Goal: Transaction & Acquisition: Purchase product/service

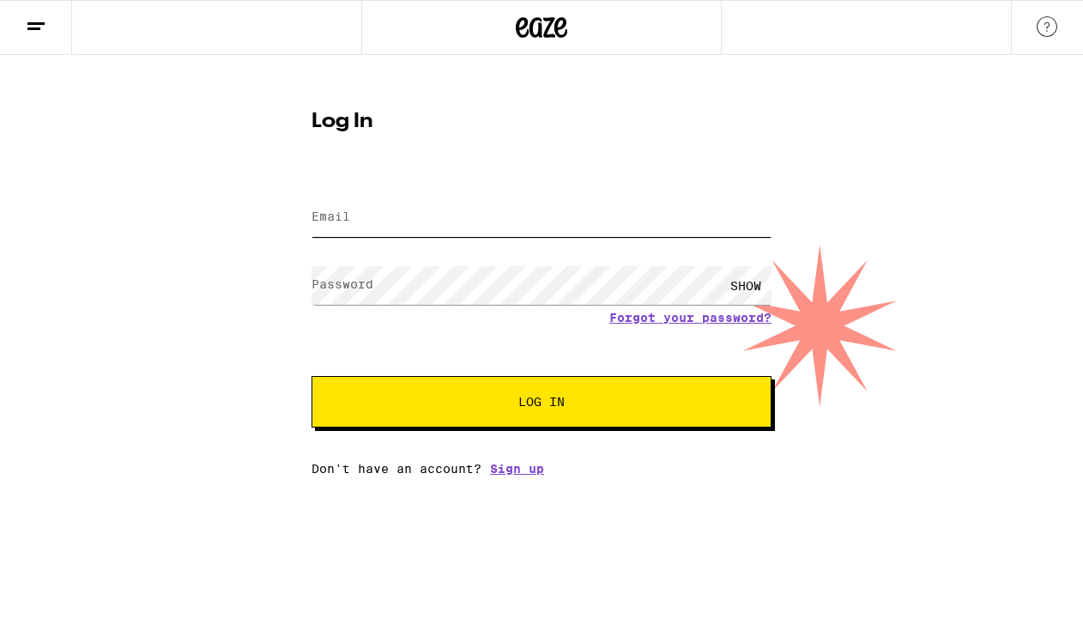
click at [417, 226] on input "Email" at bounding box center [541, 217] width 460 height 39
type input "[EMAIL_ADDRESS][DOMAIN_NAME]"
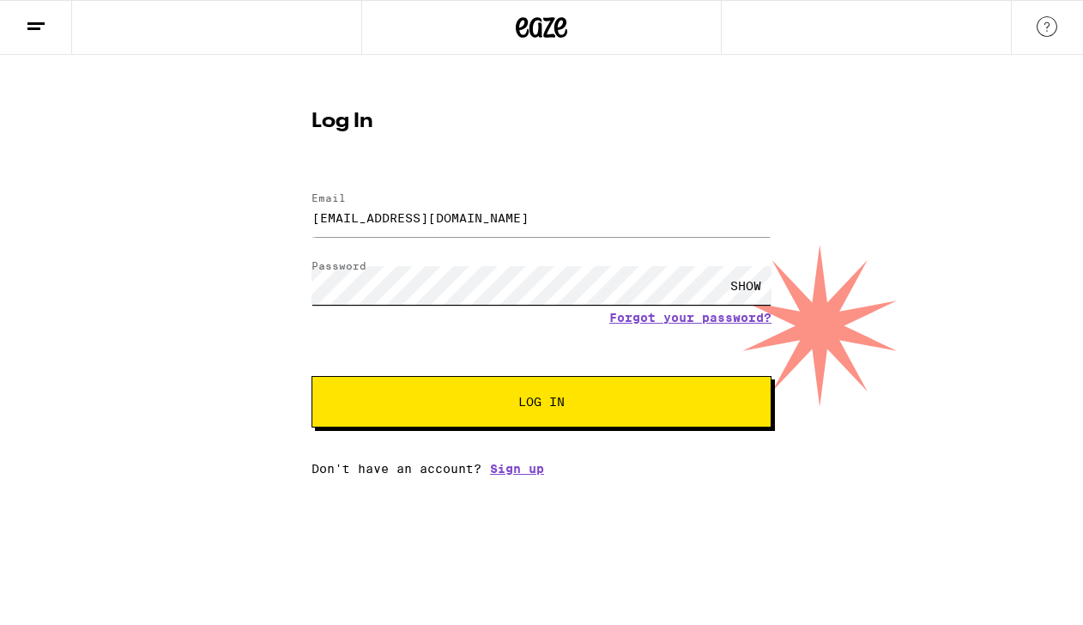
click at [311, 376] on button "Log In" at bounding box center [541, 401] width 460 height 51
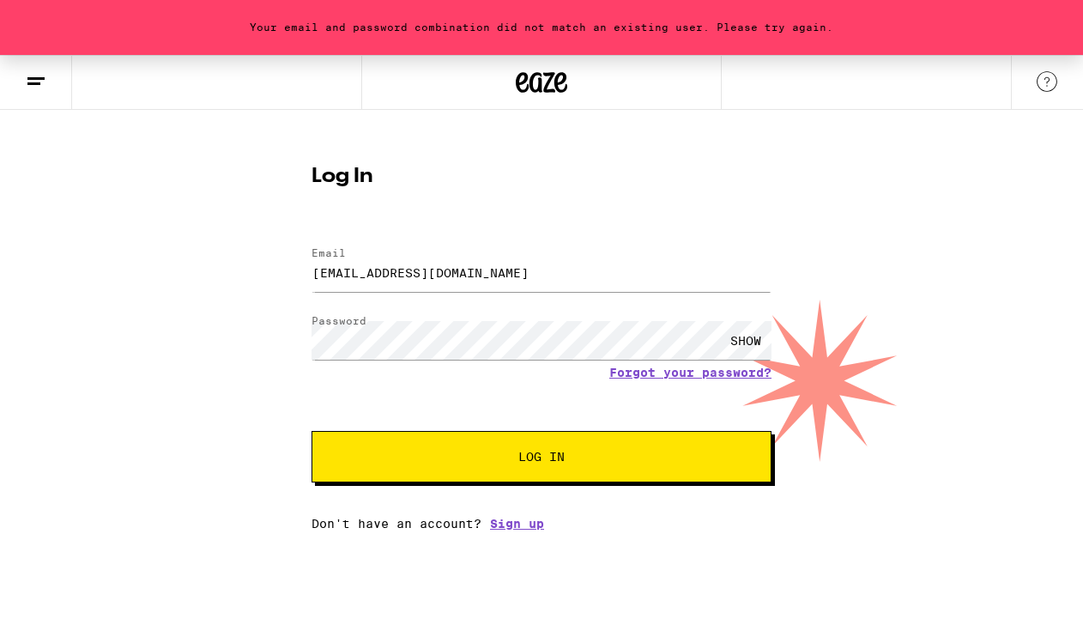
click at [497, 462] on span "Log In" at bounding box center [541, 456] width 321 height 12
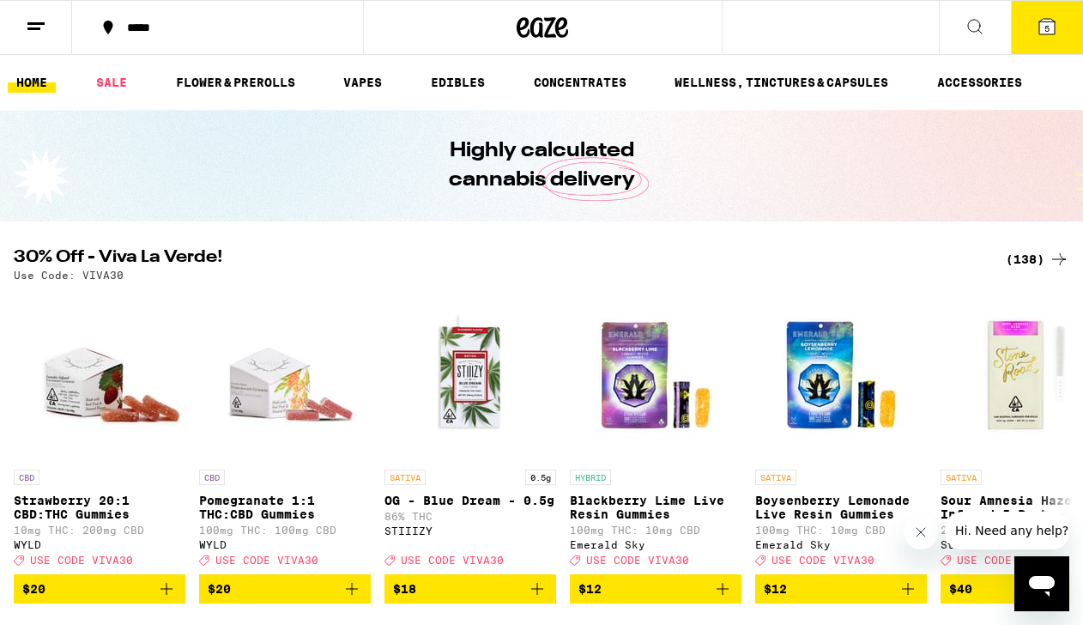
click at [1047, 23] on span "5" at bounding box center [1046, 28] width 5 height 10
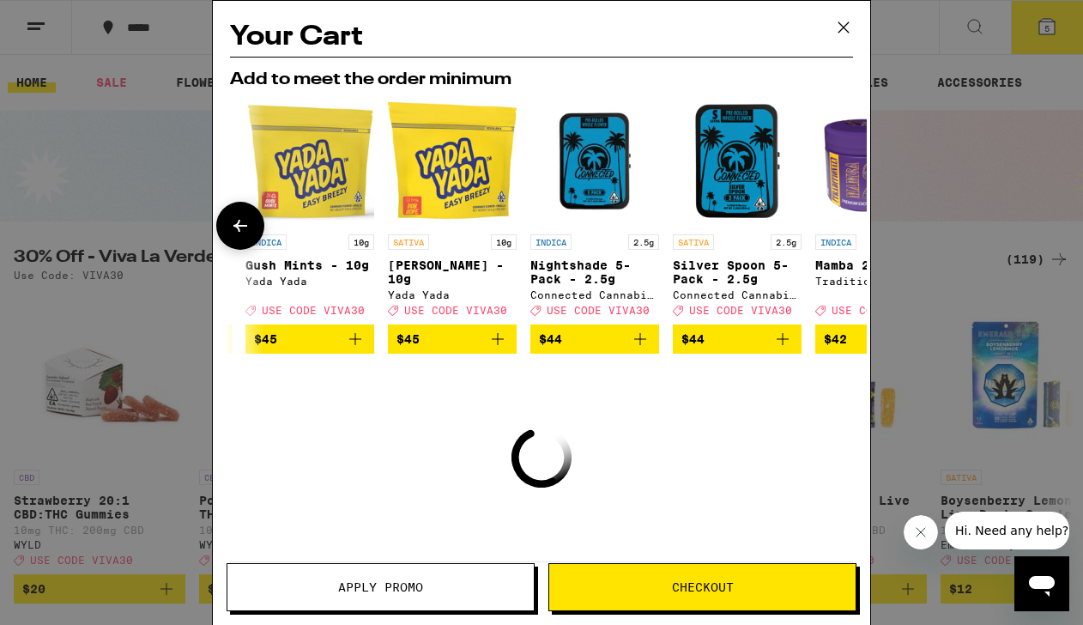
scroll to position [0, 801]
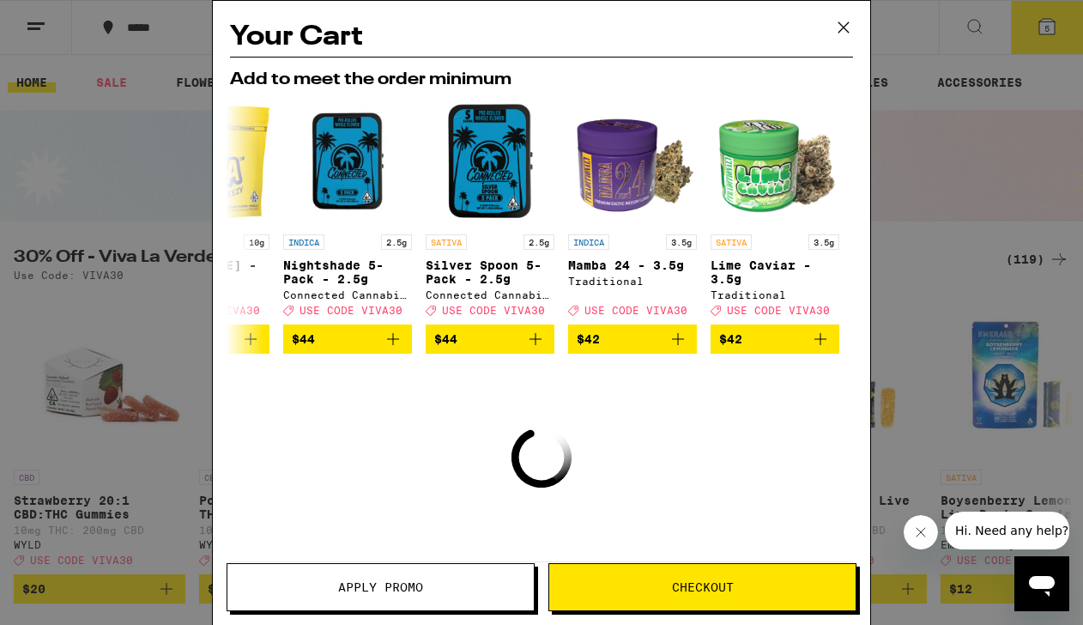
click at [841, 27] on icon at bounding box center [843, 28] width 26 height 26
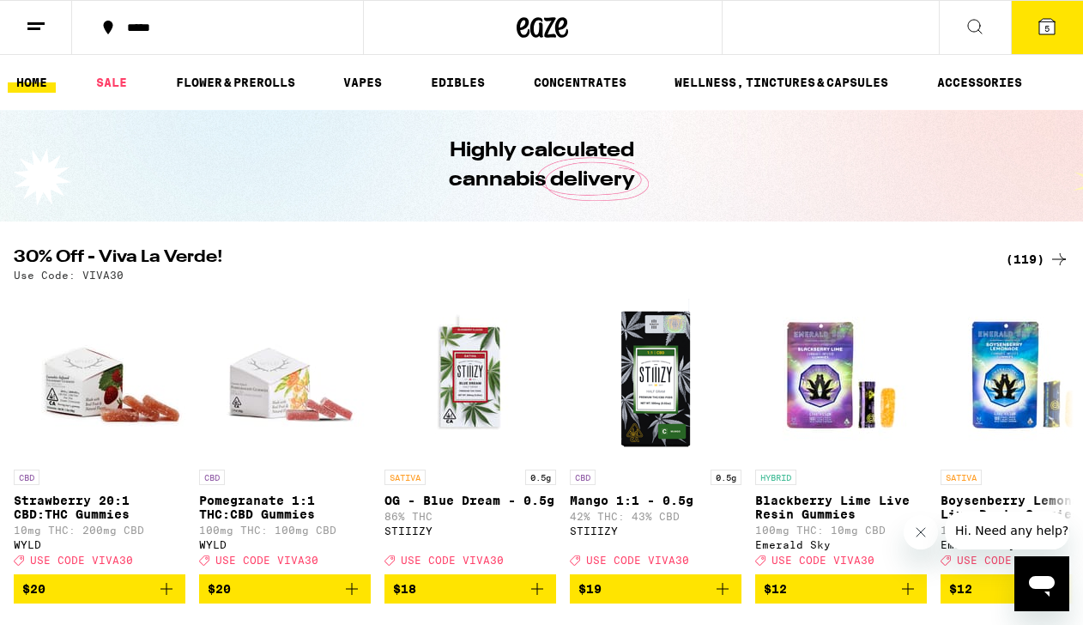
click at [1047, 30] on span "5" at bounding box center [1046, 28] width 5 height 10
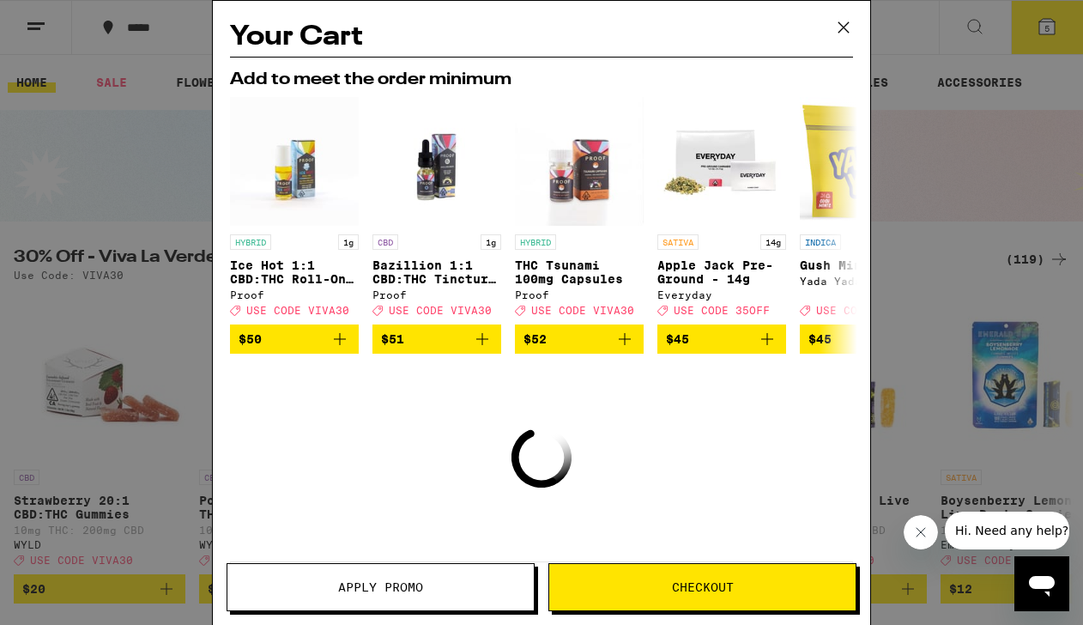
click at [842, 23] on icon at bounding box center [843, 28] width 26 height 26
click at [842, 19] on icon at bounding box center [843, 28] width 26 height 26
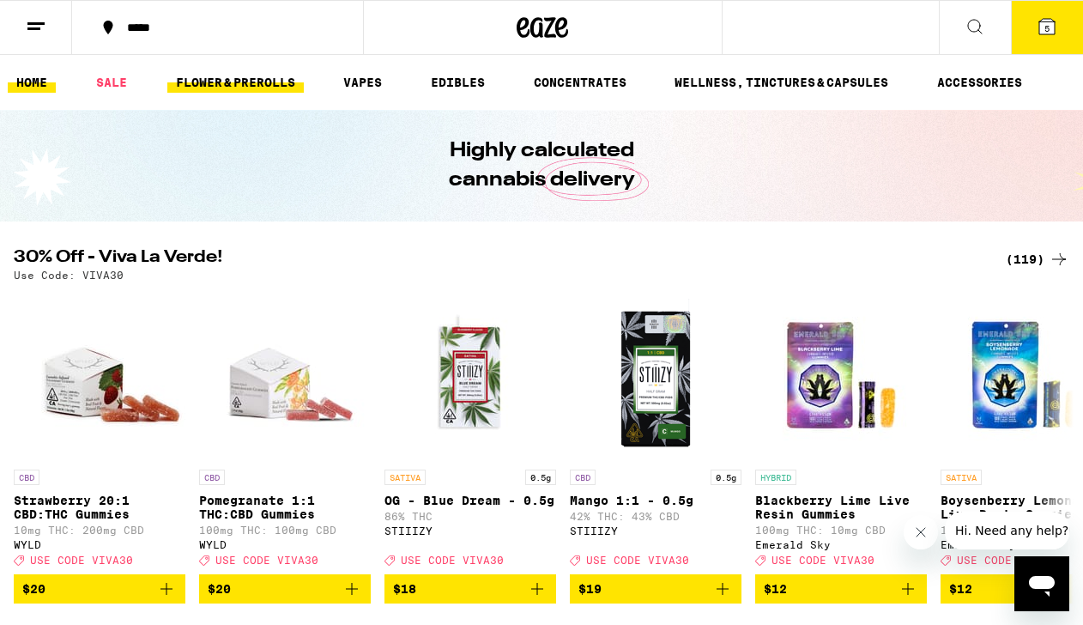
click at [269, 80] on link "FLOWER & PREROLLS" at bounding box center [235, 82] width 136 height 21
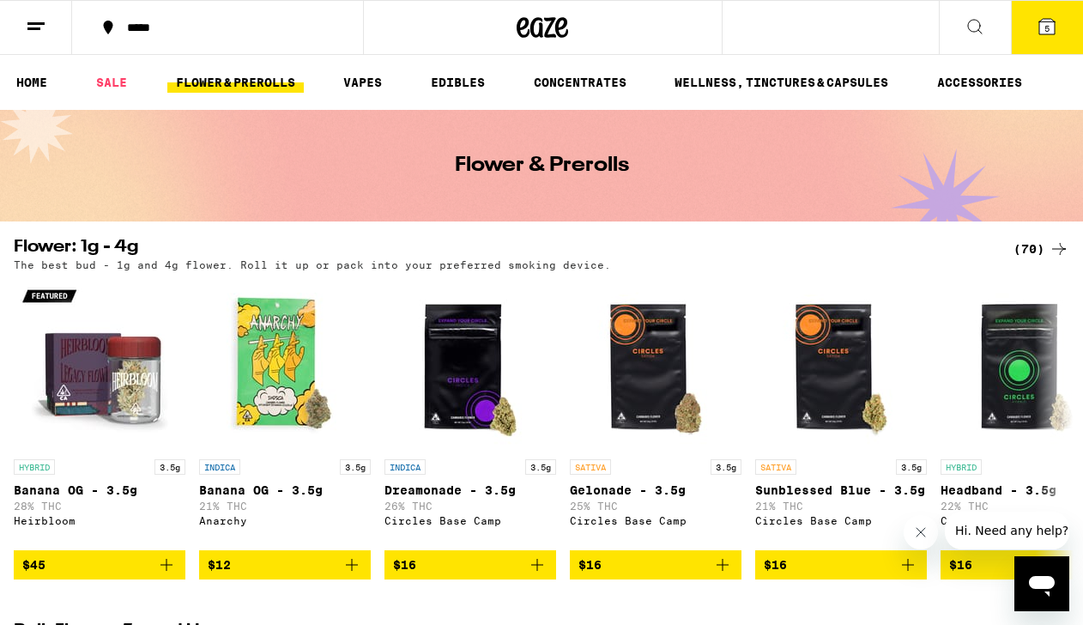
click at [981, 30] on icon at bounding box center [974, 26] width 21 height 21
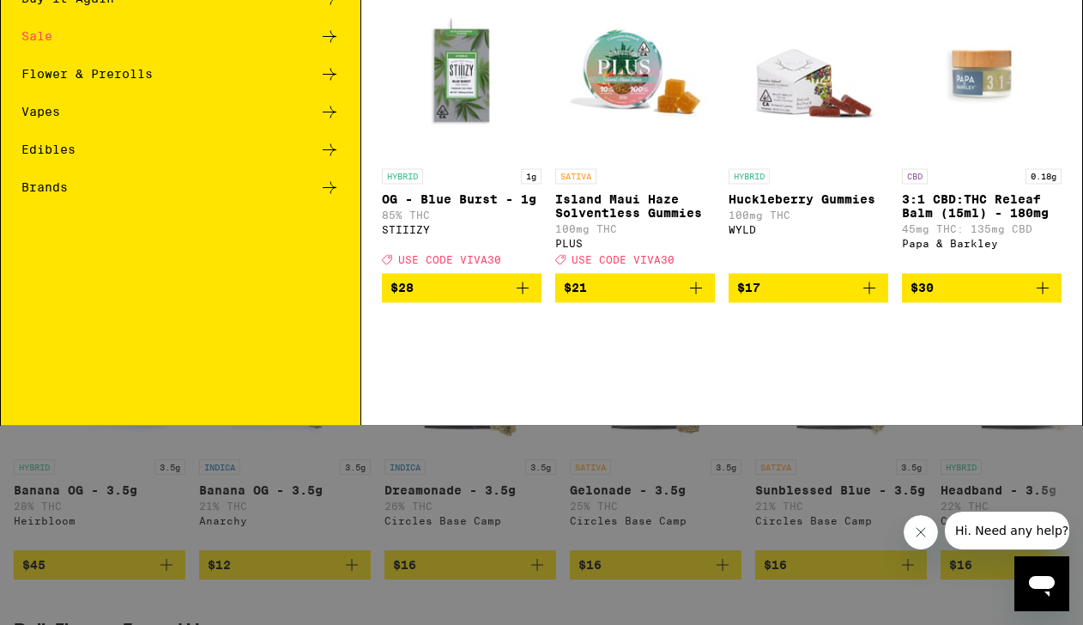
click at [43, 307] on div "Brands" at bounding box center [44, 311] width 46 height 12
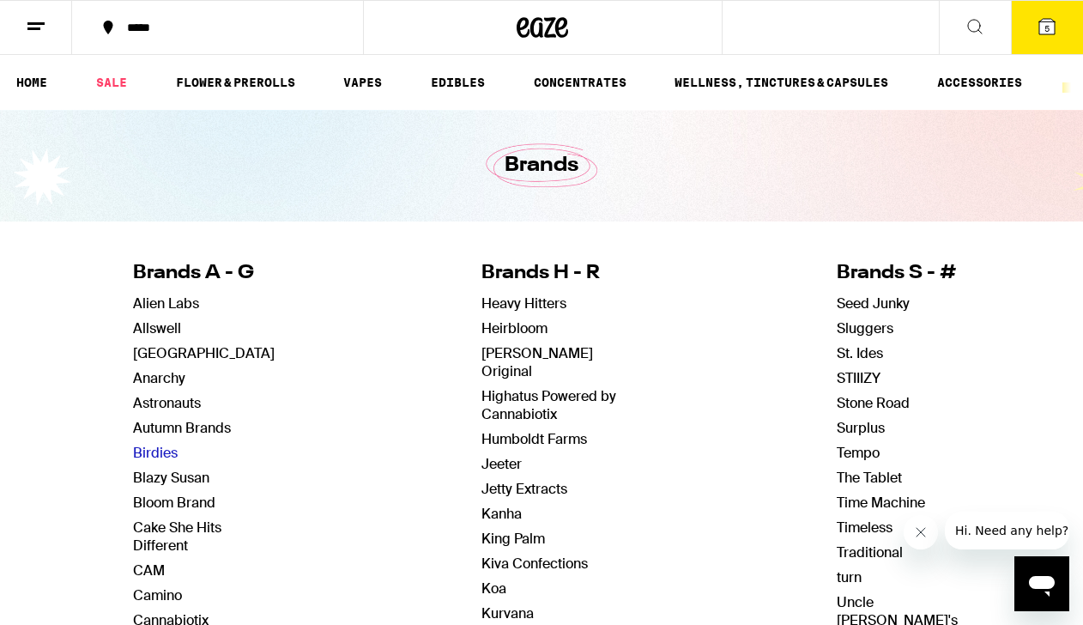
click at [166, 449] on link "Birdies" at bounding box center [155, 452] width 45 height 18
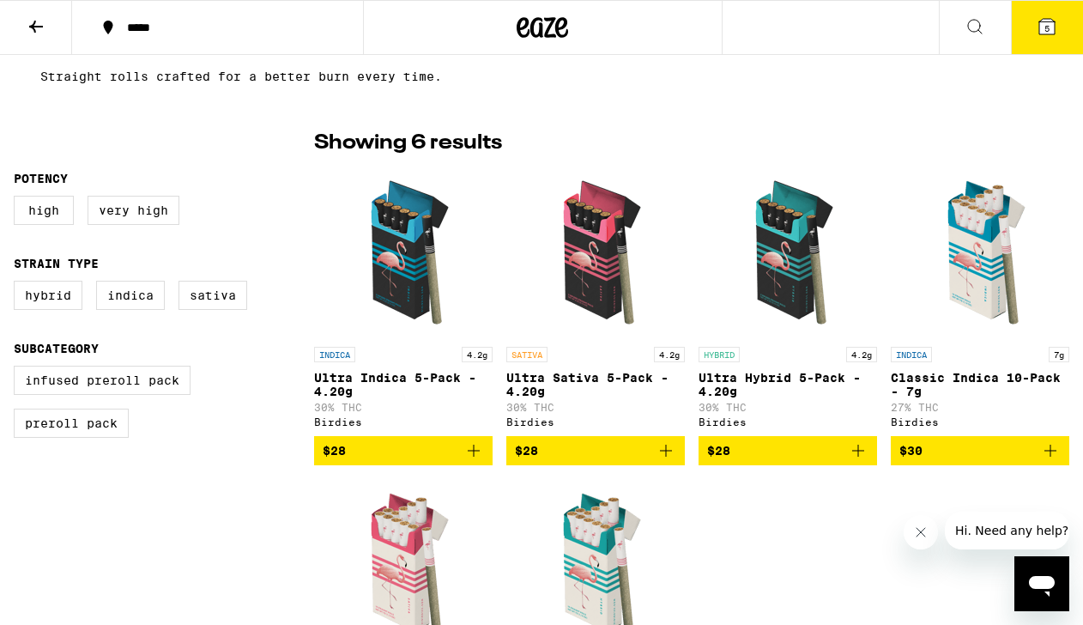
scroll to position [331, 0]
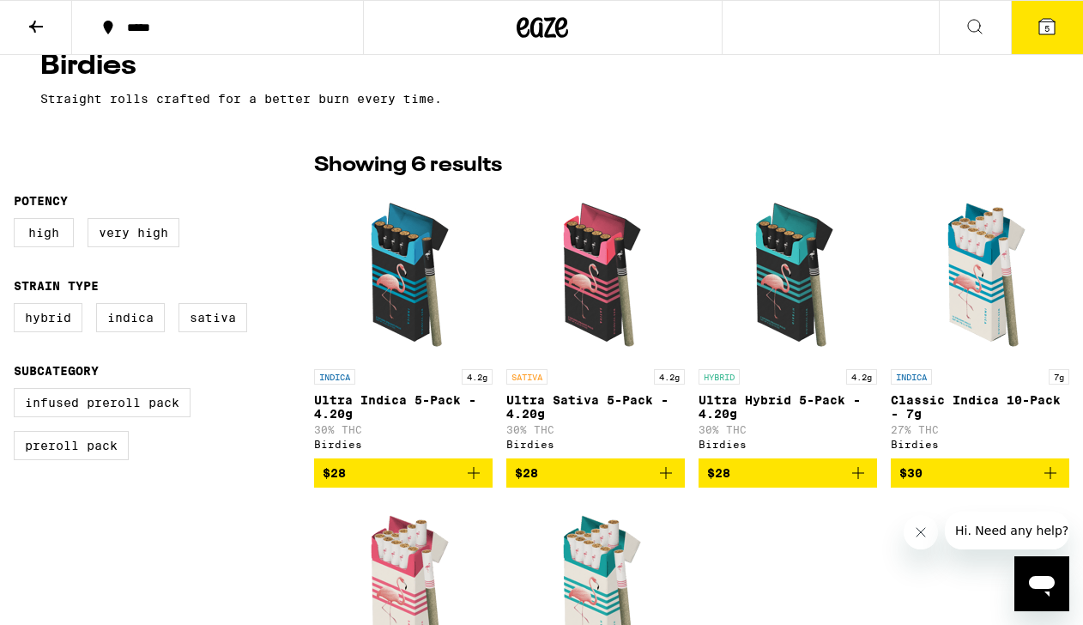
click at [475, 482] on icon "Add to bag" at bounding box center [473, 472] width 21 height 21
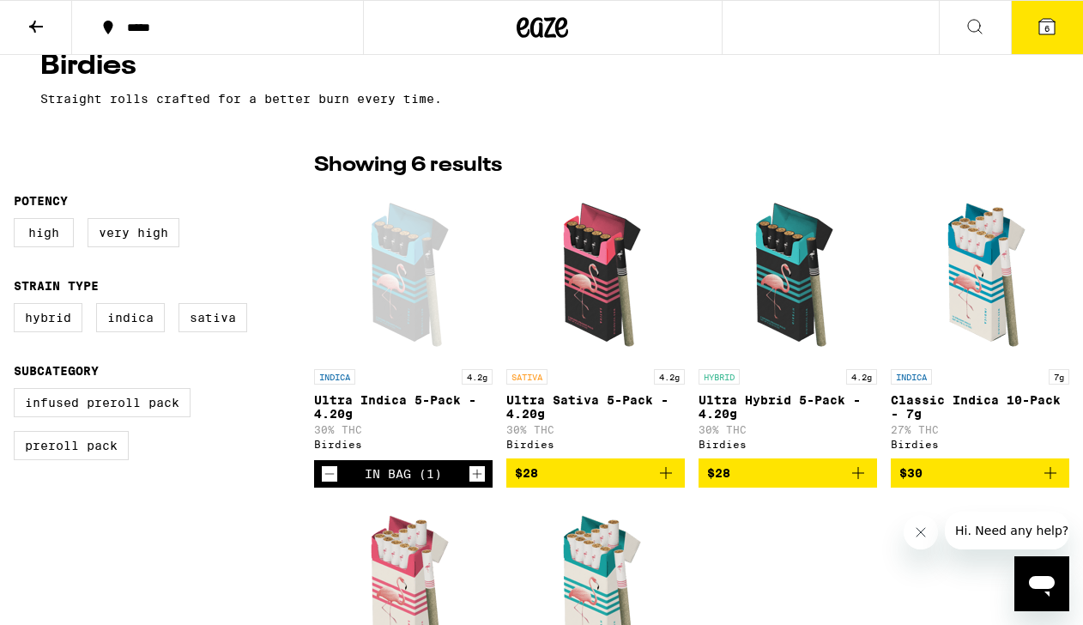
click at [667, 480] on icon "Add to bag" at bounding box center [665, 472] width 21 height 21
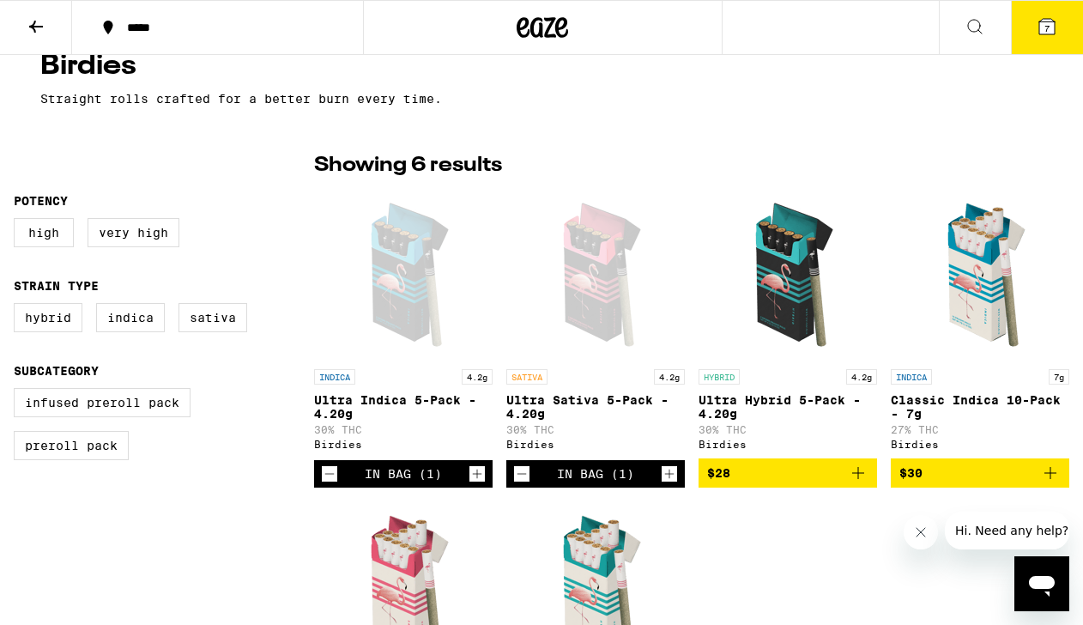
click at [33, 17] on icon at bounding box center [36, 26] width 21 height 21
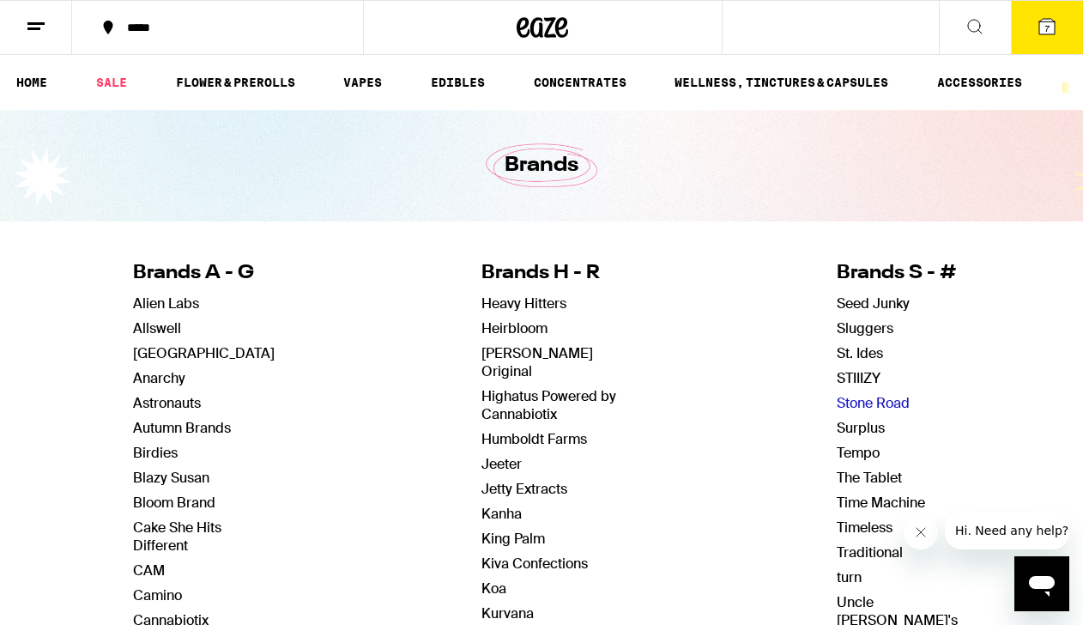
click at [851, 403] on link "Stone Road" at bounding box center [872, 403] width 73 height 18
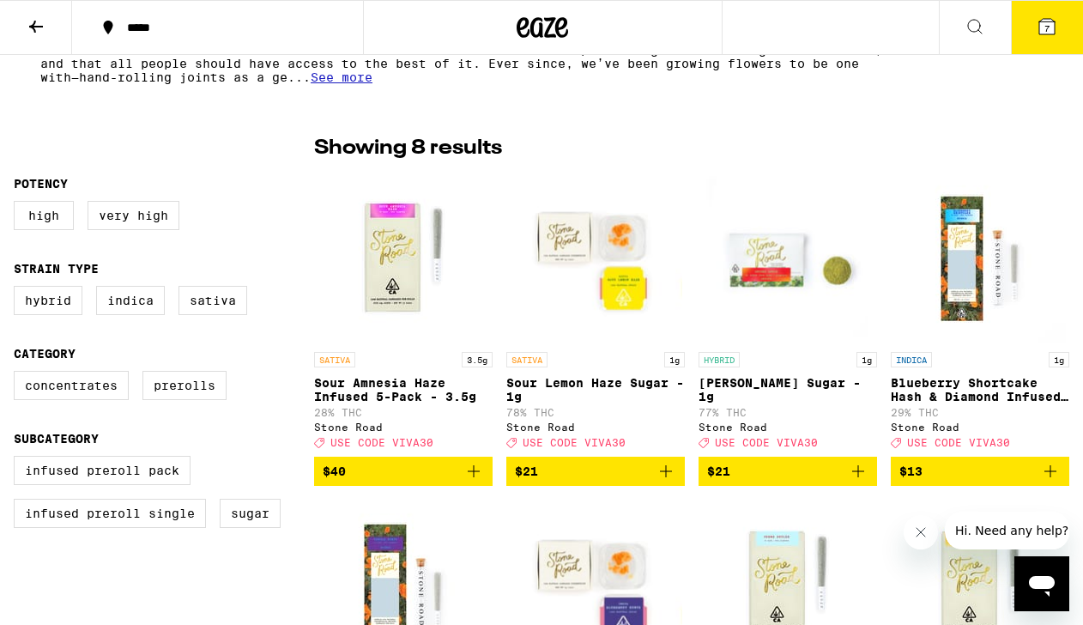
scroll to position [430, 0]
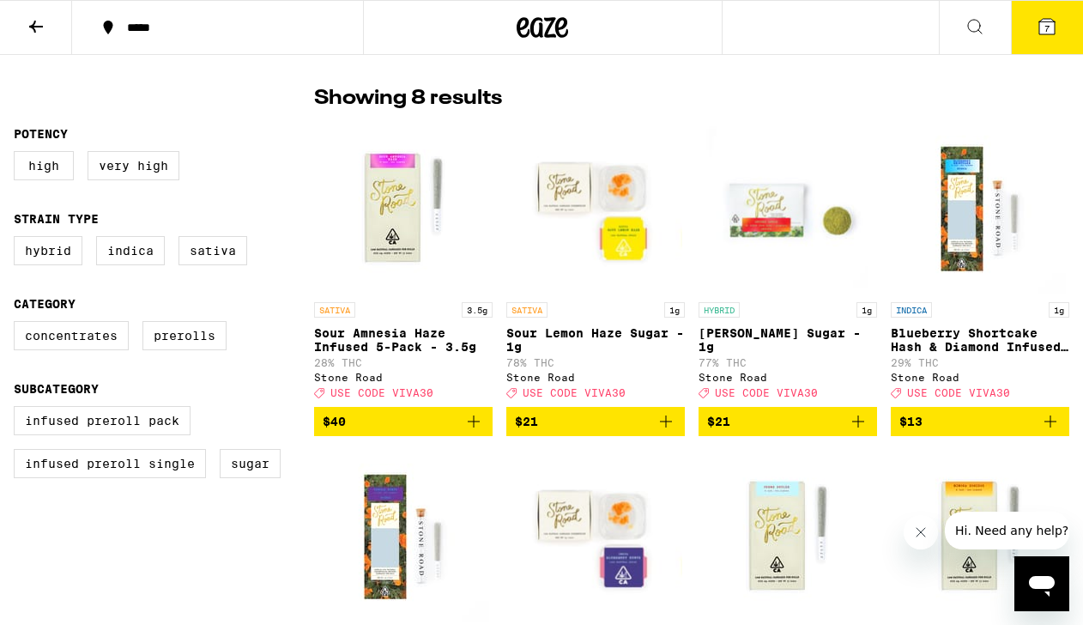
click at [476, 431] on icon "Add to bag" at bounding box center [473, 421] width 21 height 21
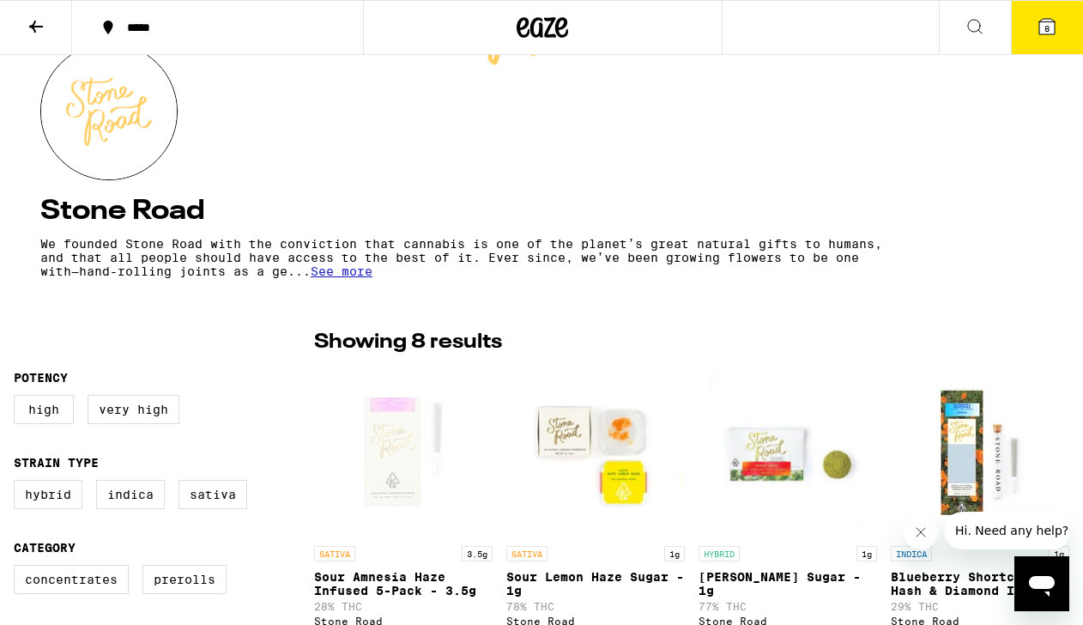
scroll to position [187, 0]
click at [39, 25] on icon at bounding box center [36, 27] width 14 height 12
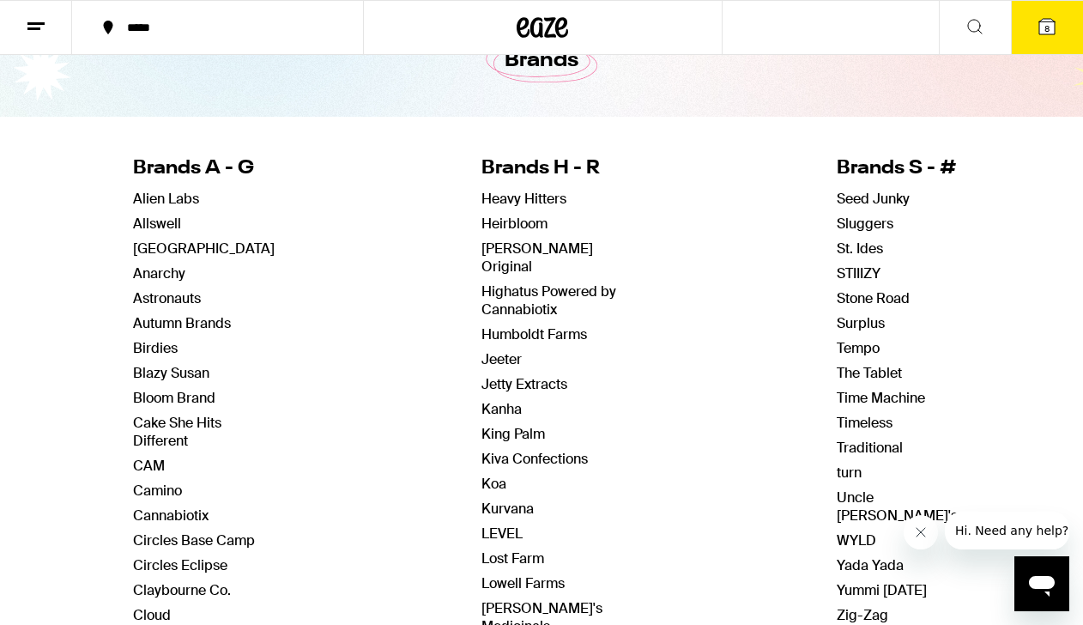
scroll to position [170, 0]
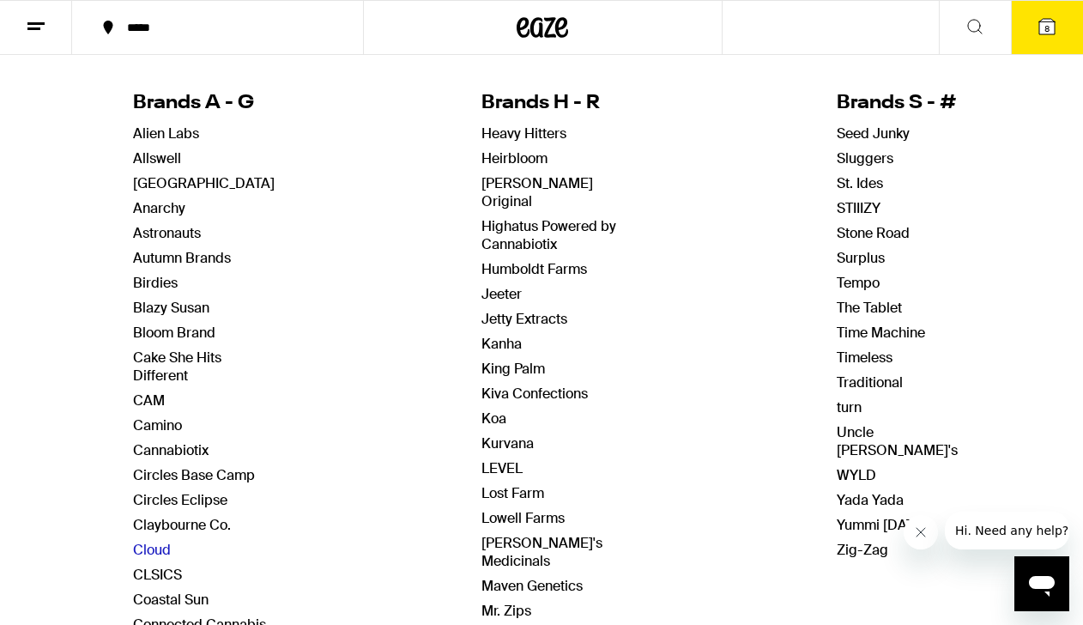
click at [153, 557] on link "Cloud" at bounding box center [152, 549] width 38 height 18
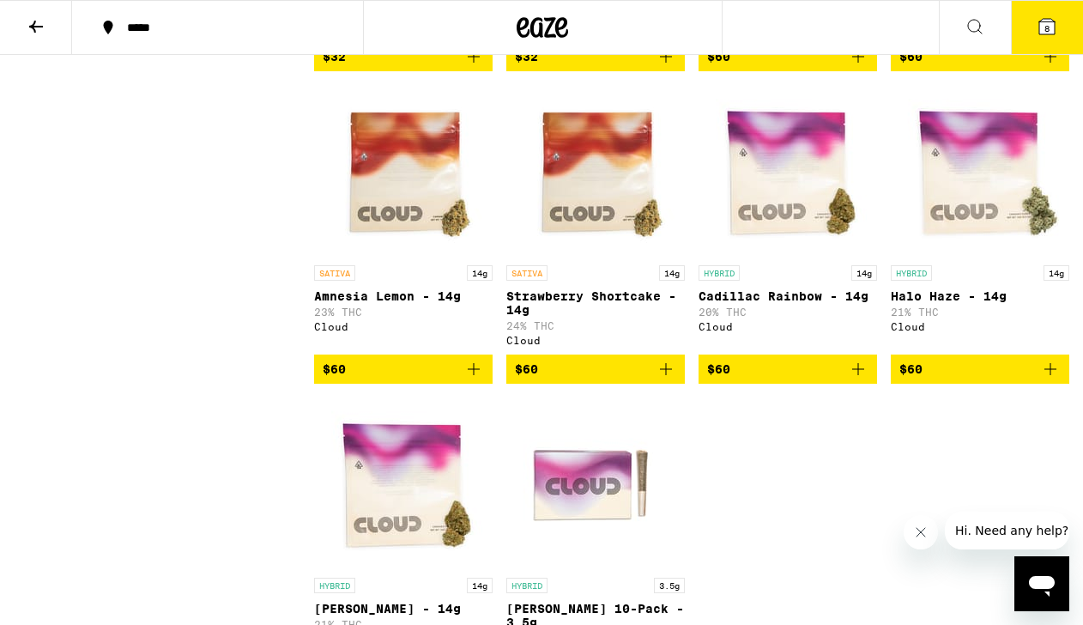
scroll to position [1421, 0]
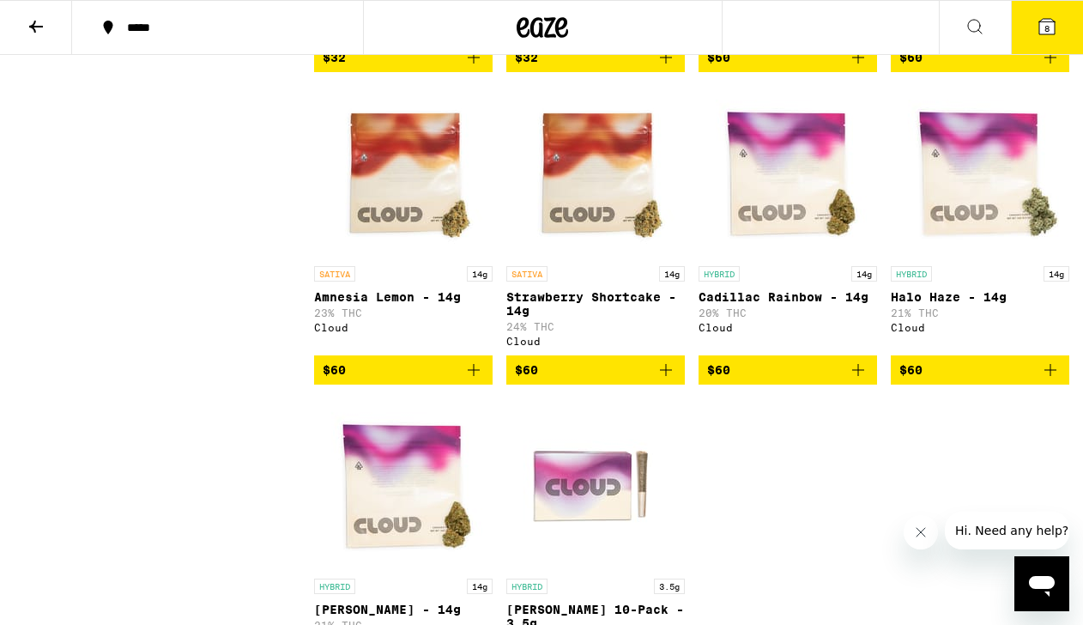
click at [406, 222] on img "Open page for Amnesia Lemon - 14g from Cloud" at bounding box center [403, 172] width 172 height 172
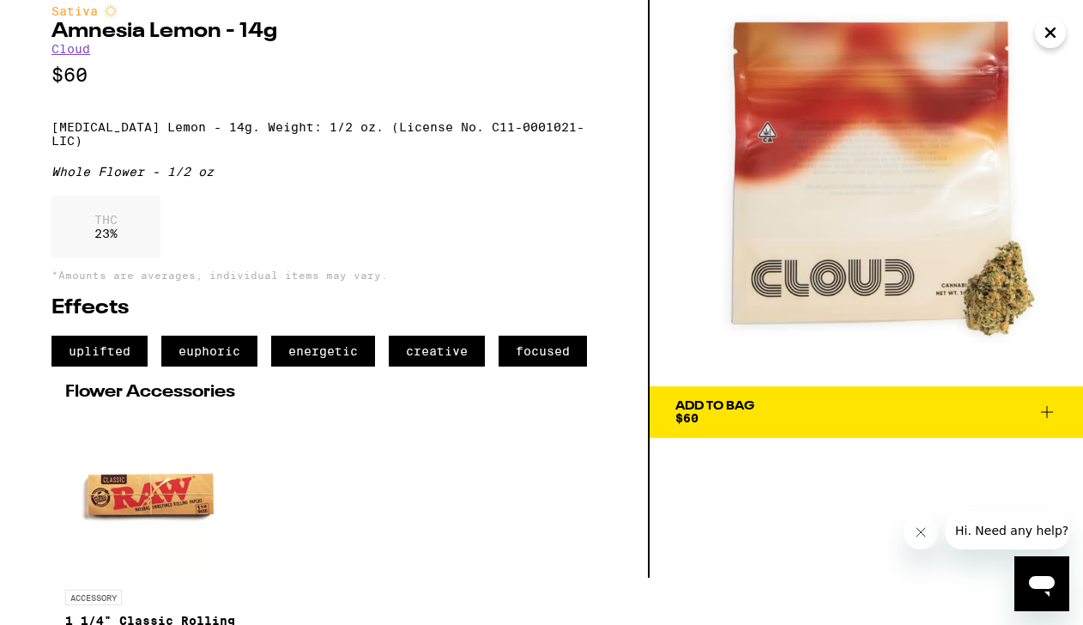
scroll to position [173, 0]
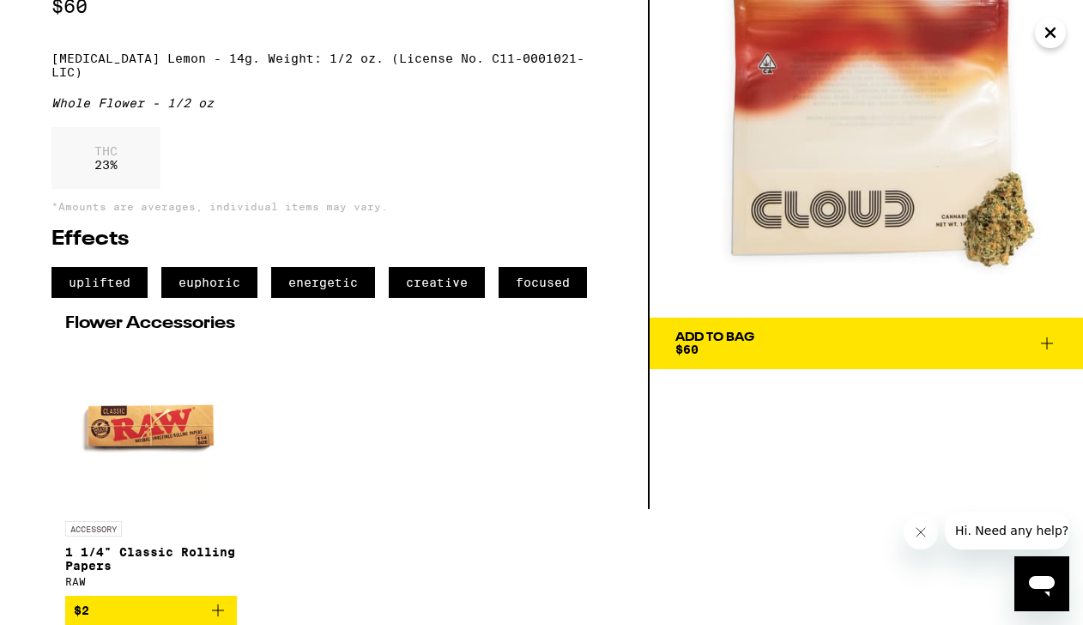
click at [1056, 333] on icon at bounding box center [1046, 343] width 21 height 21
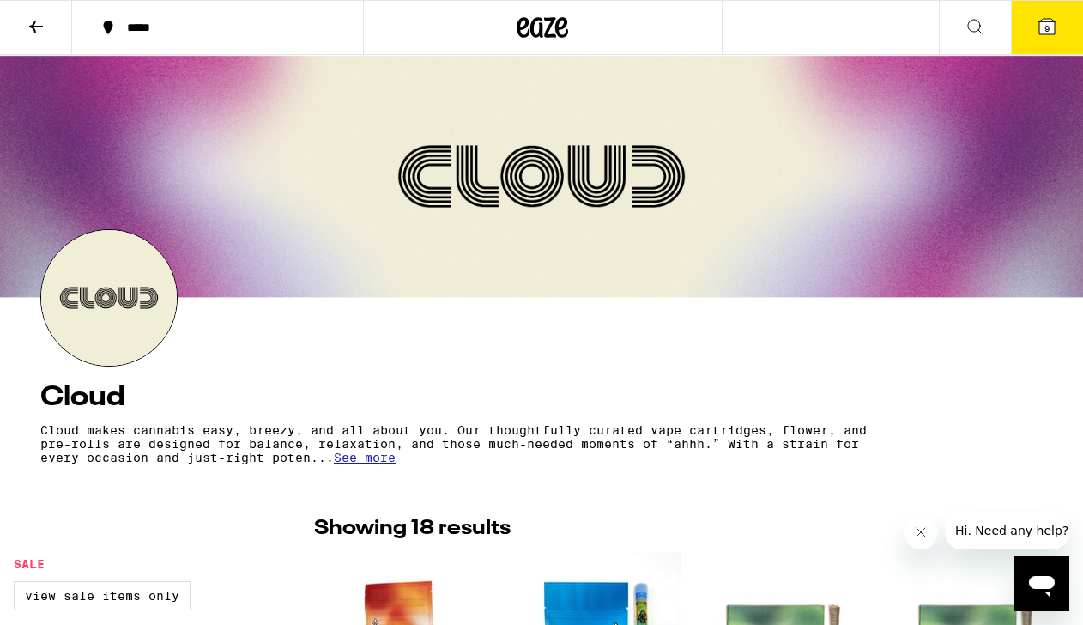
click at [1040, 30] on icon at bounding box center [1046, 26] width 15 height 15
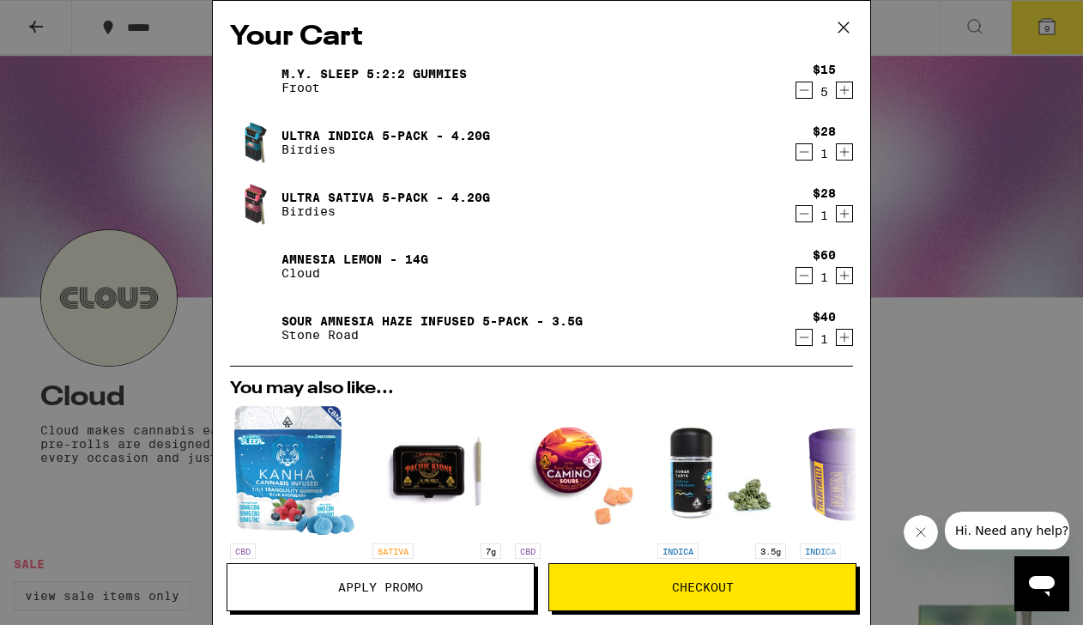
click at [805, 93] on icon "Decrement" at bounding box center [803, 90] width 15 height 21
click at [805, 90] on icon "Decrement" at bounding box center [803, 90] width 9 height 0
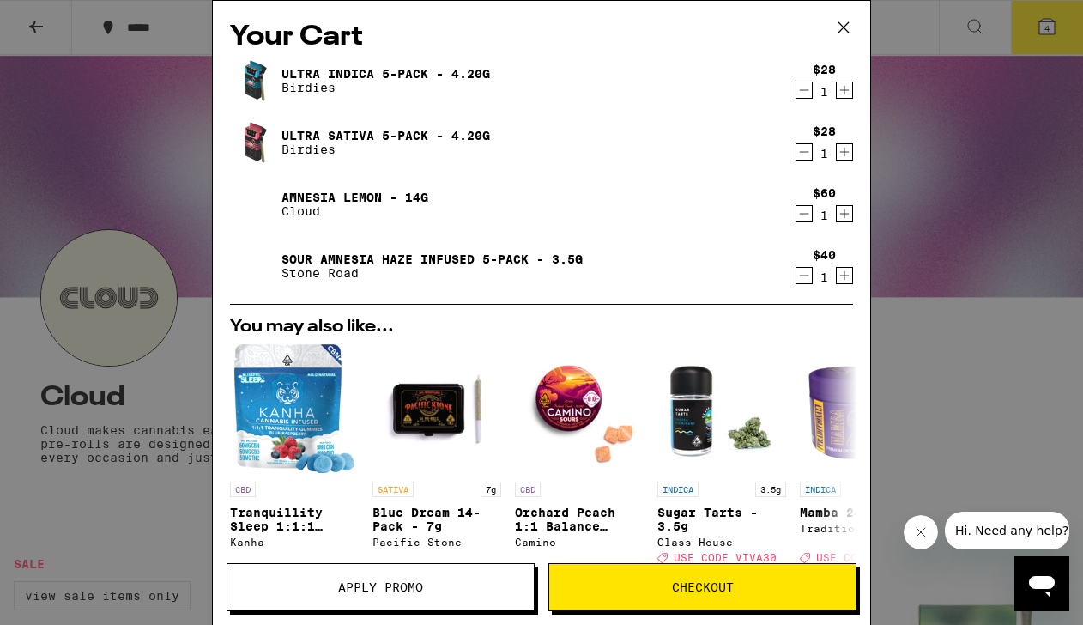
click at [421, 587] on span "Apply Promo" at bounding box center [380, 587] width 85 height 12
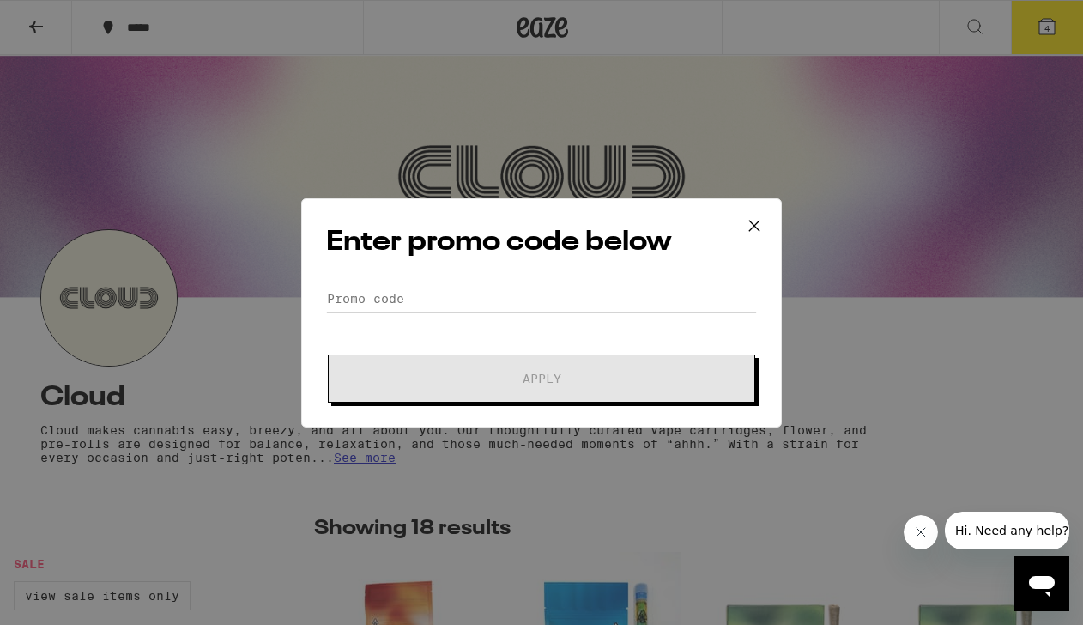
click at [455, 295] on input "Promo Code" at bounding box center [541, 299] width 431 height 26
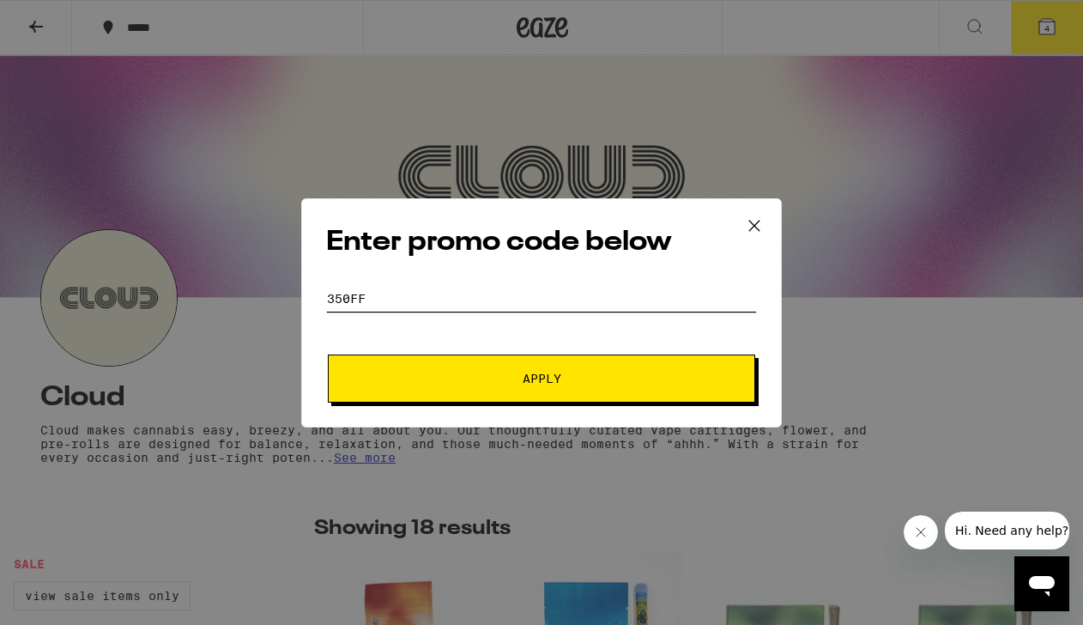
type input "350ff"
click at [537, 378] on span "Apply" at bounding box center [541, 378] width 39 height 12
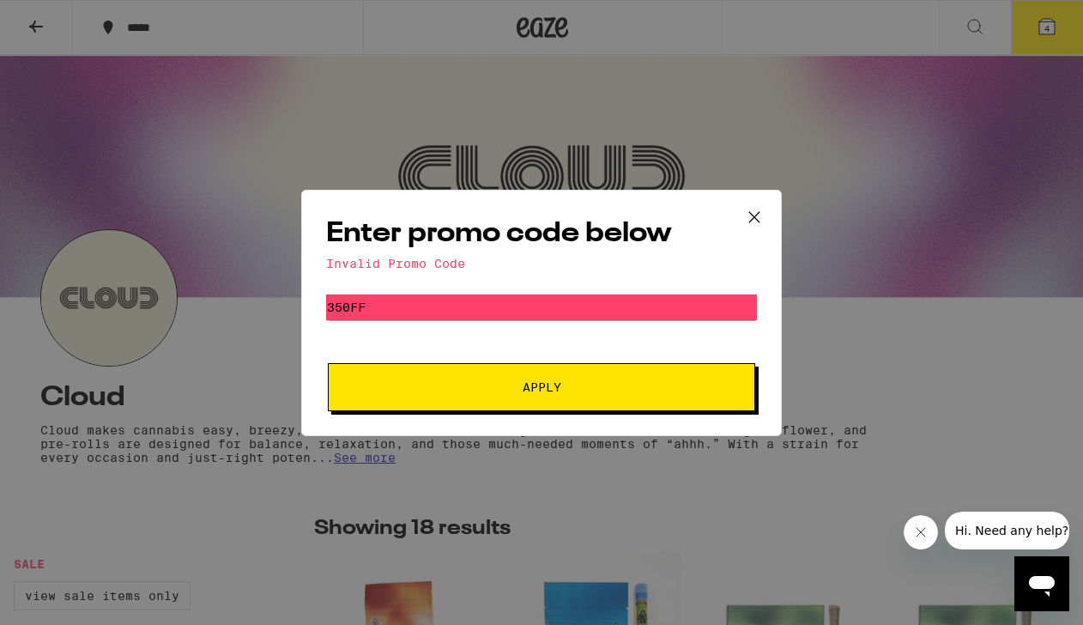
click at [753, 207] on icon at bounding box center [754, 217] width 26 height 26
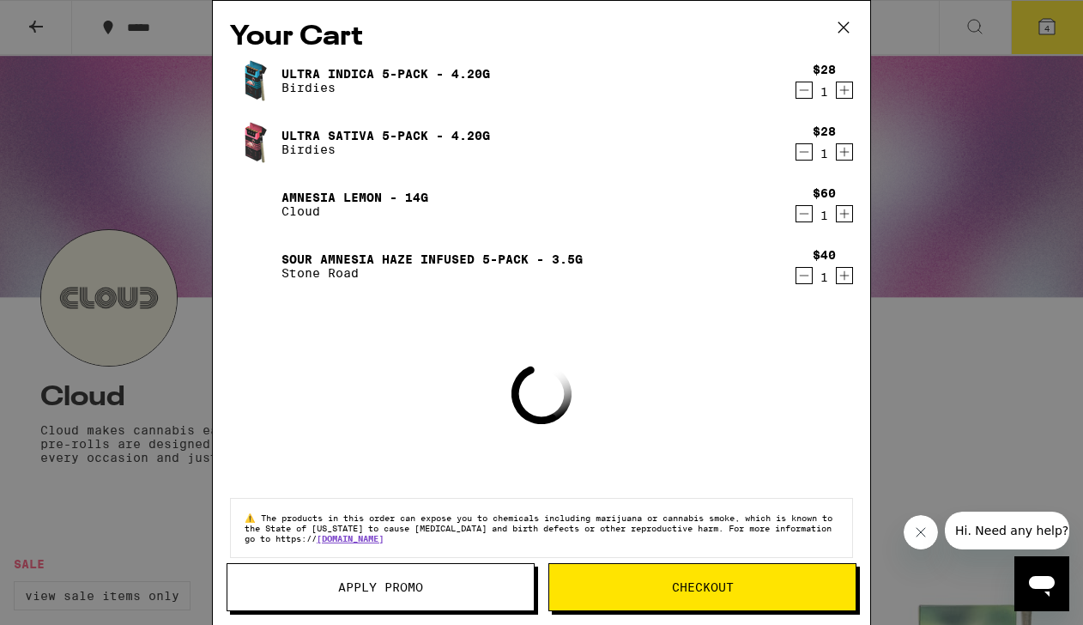
click at [408, 584] on span "Apply Promo" at bounding box center [380, 587] width 85 height 12
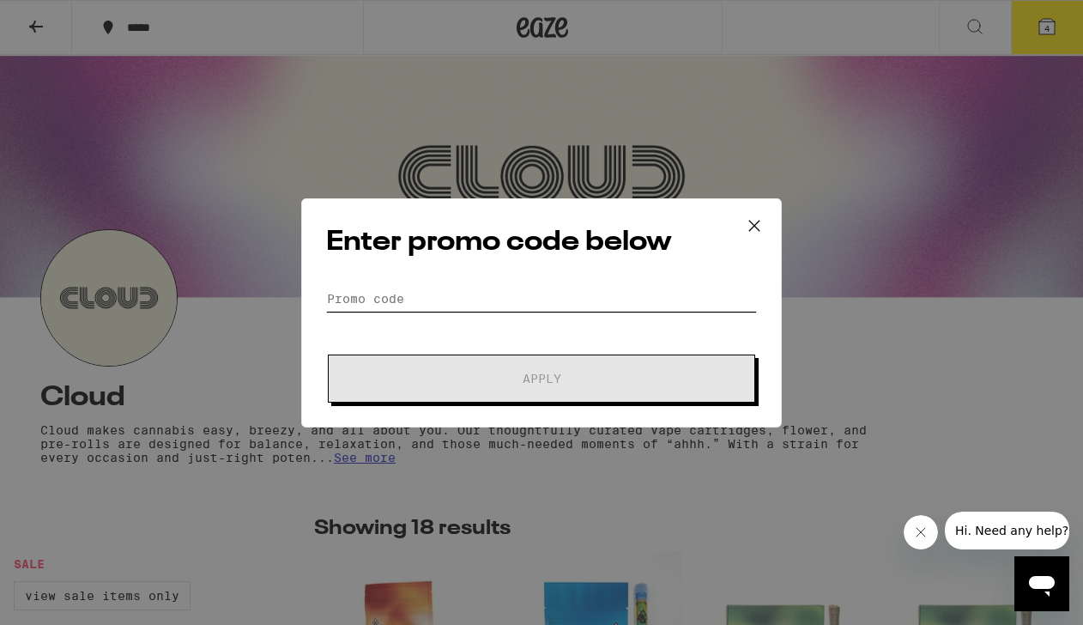
click at [437, 292] on input "Promo Code" at bounding box center [541, 299] width 431 height 26
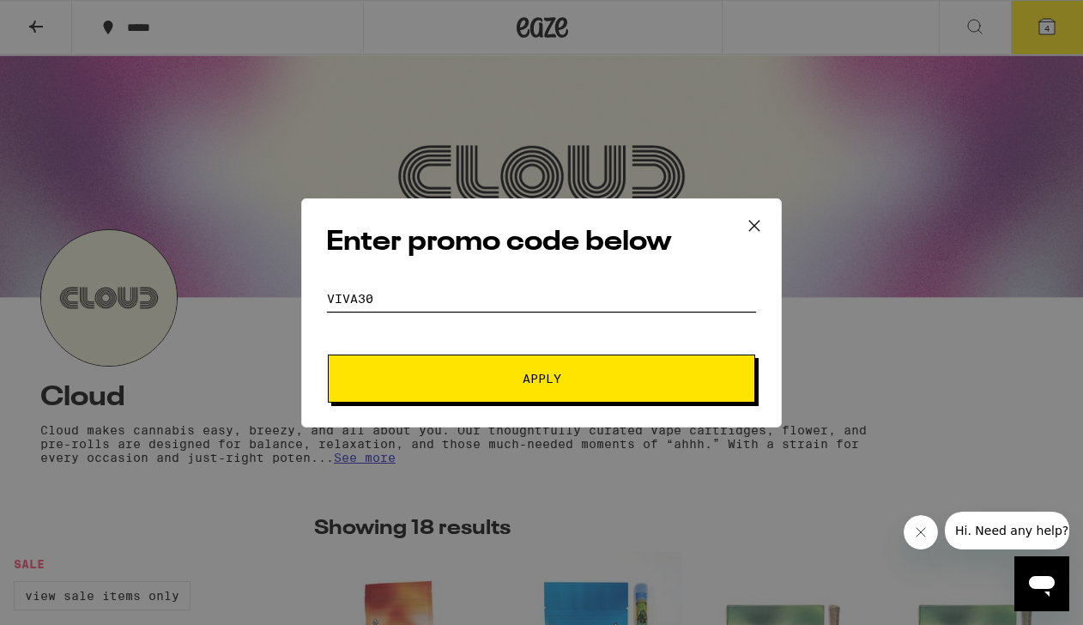
type input "viva30"
click at [543, 375] on span "Apply" at bounding box center [541, 378] width 39 height 12
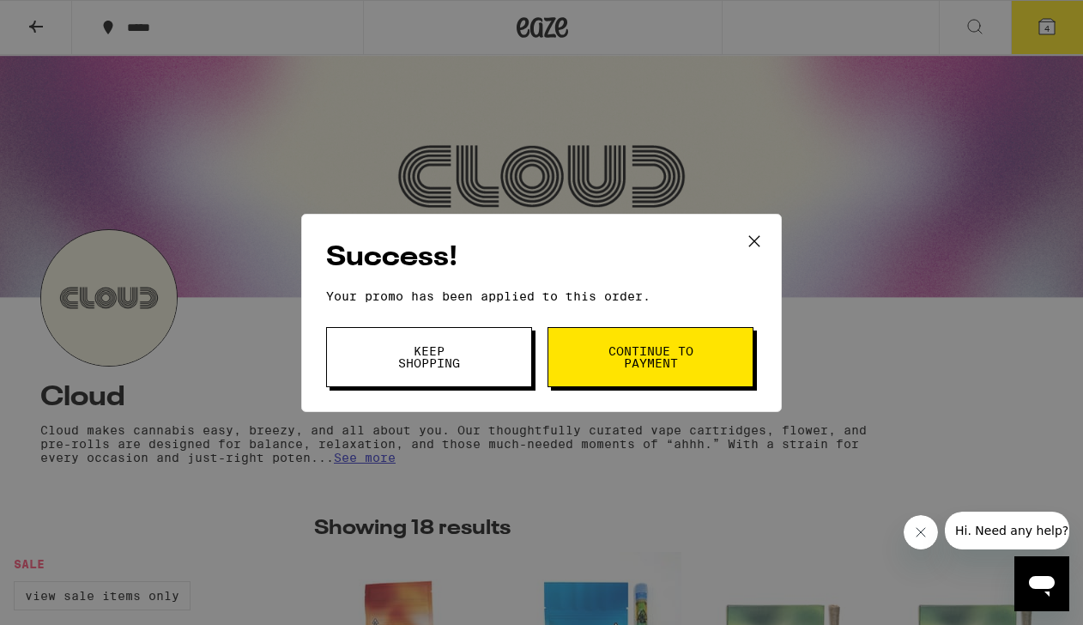
click at [649, 355] on span "Continue to payment" at bounding box center [649, 357] width 87 height 24
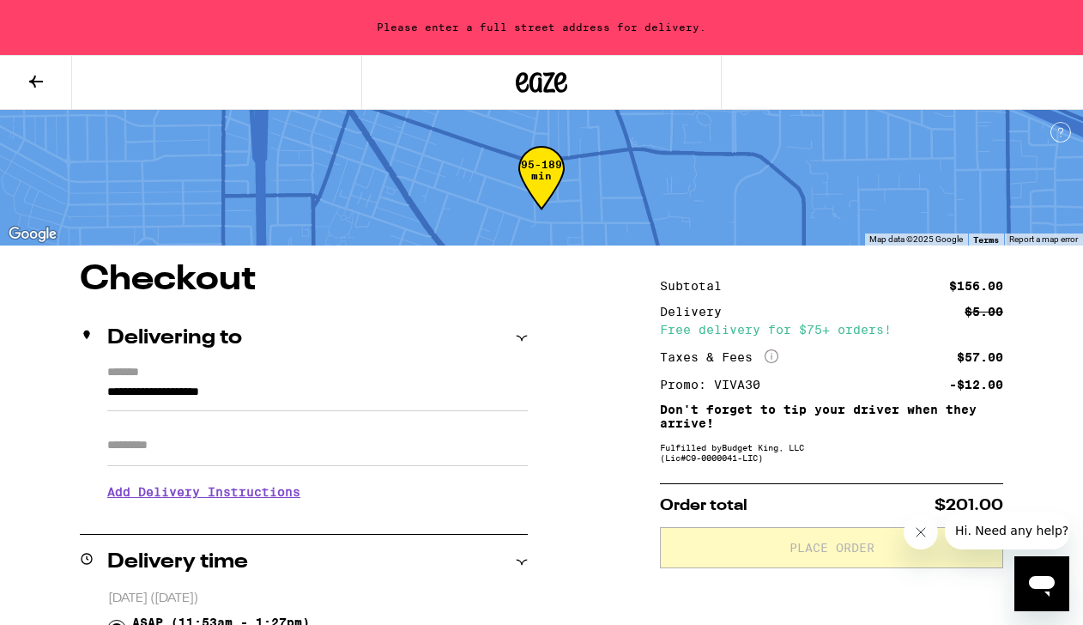
click at [112, 395] on input "**********" at bounding box center [317, 396] width 420 height 29
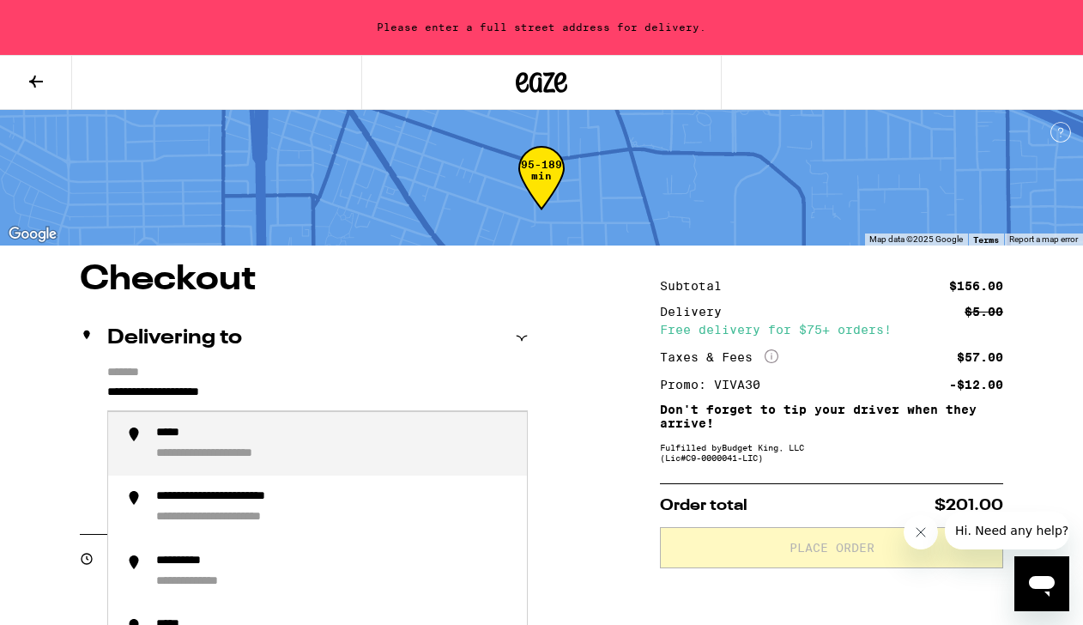
click at [110, 392] on input "**********" at bounding box center [317, 396] width 420 height 29
click at [372, 443] on div "**********" at bounding box center [334, 443] width 357 height 37
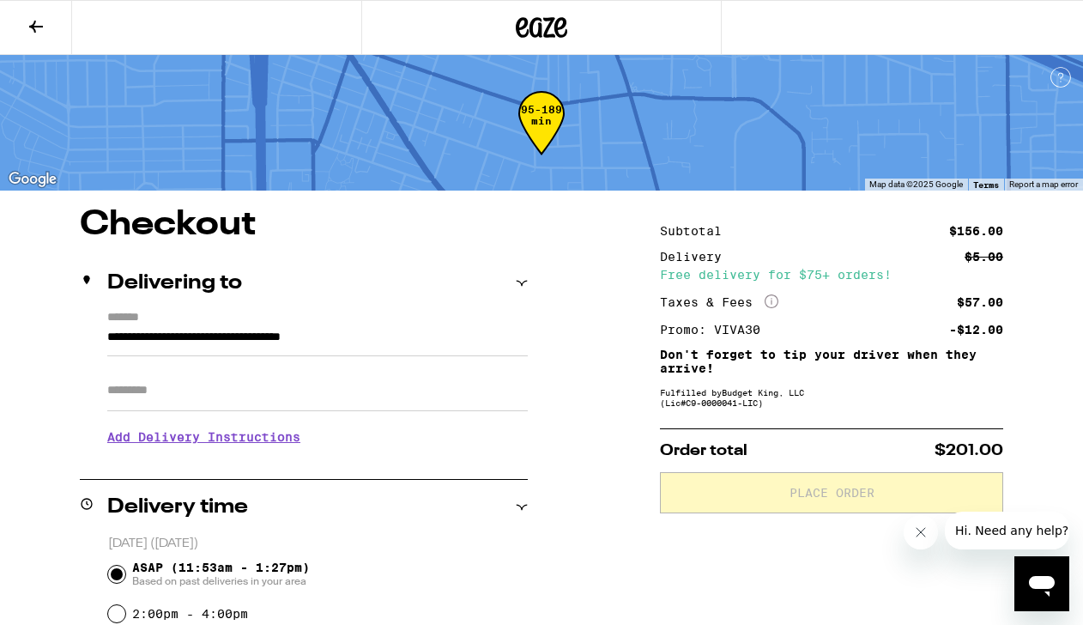
type input "**********"
